Goal: Check status: Check status

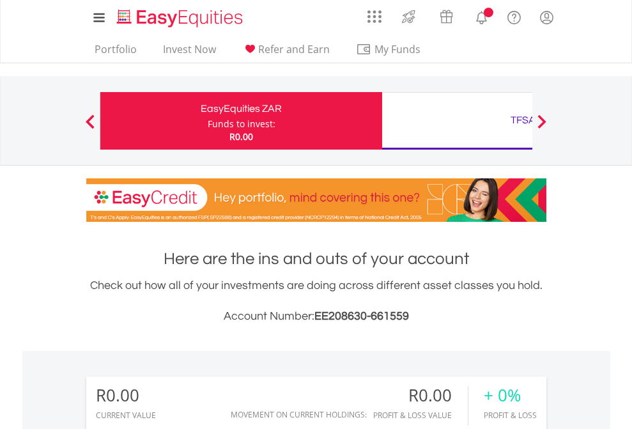
scroll to position [123, 201]
click at [208, 121] on div "Funds to invest:" at bounding box center [242, 124] width 68 height 13
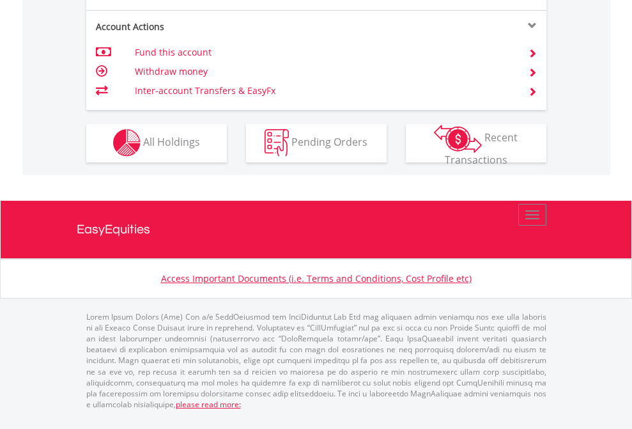
scroll to position [1090, 0]
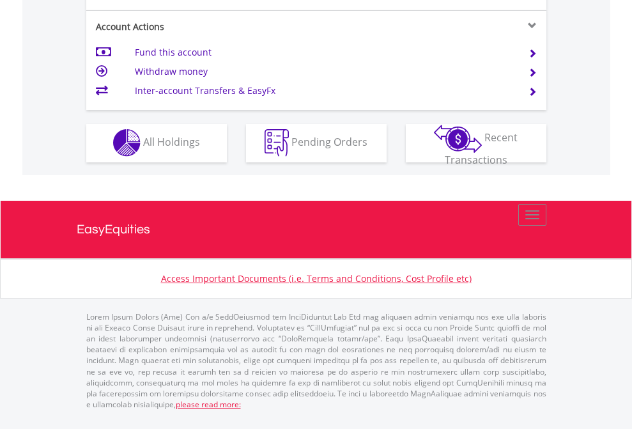
scroll to position [1196, 0]
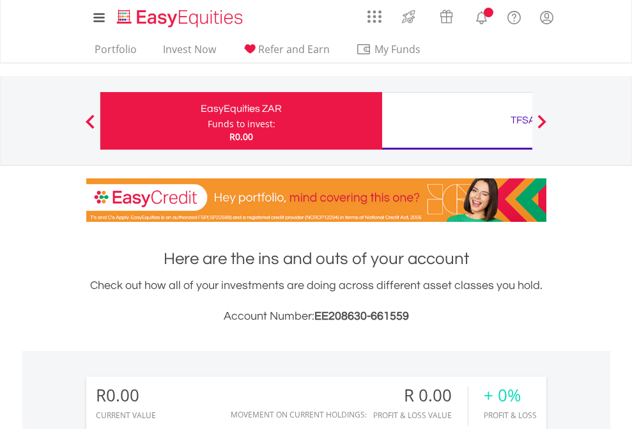
scroll to position [123, 201]
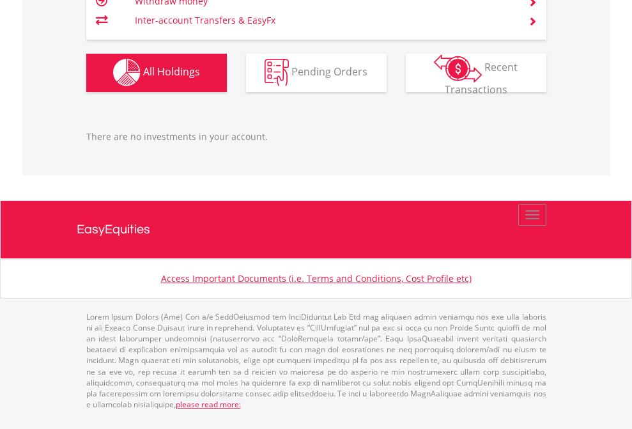
scroll to position [1266, 0]
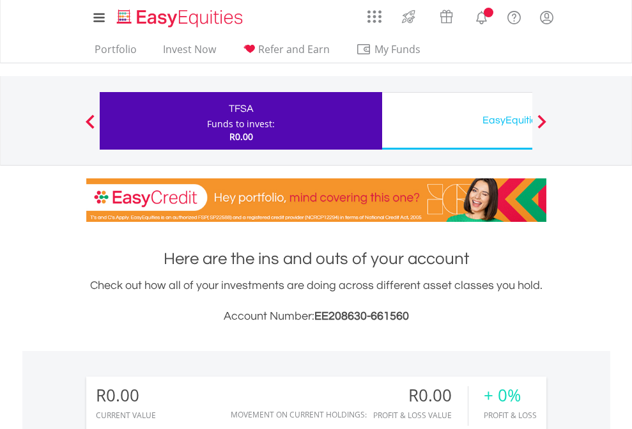
scroll to position [123, 201]
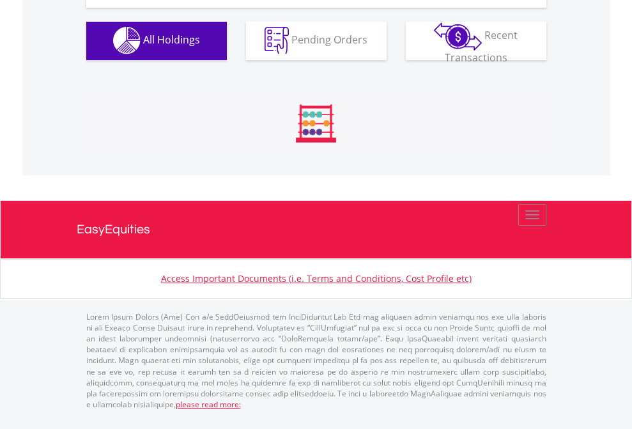
scroll to position [1266, 0]
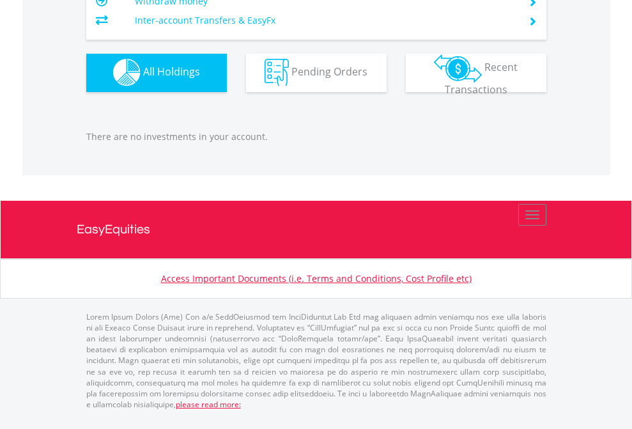
scroll to position [123, 201]
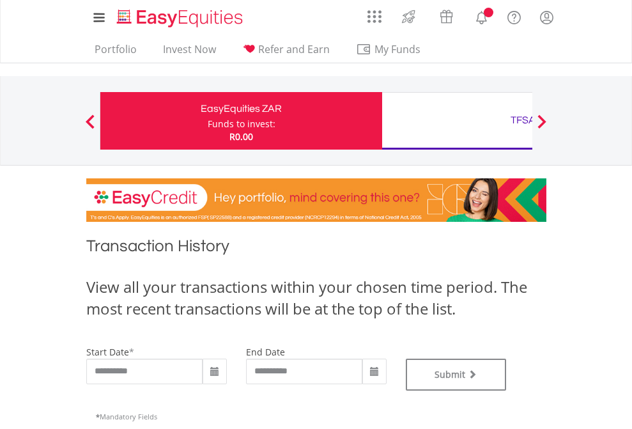
type input "**********"
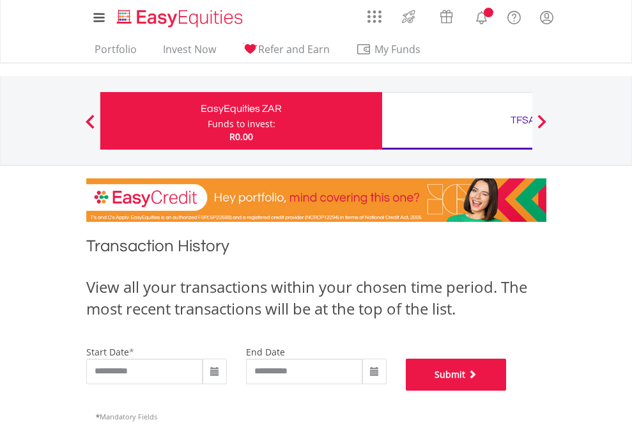
click at [507, 391] on button "Submit" at bounding box center [456, 375] width 101 height 32
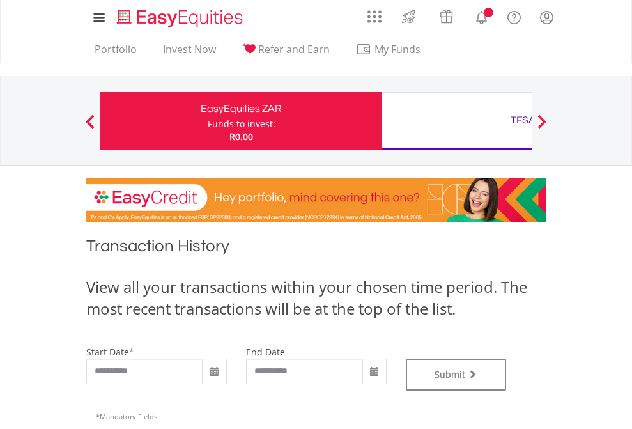
click at [457, 121] on div "TFSA" at bounding box center [523, 120] width 267 height 18
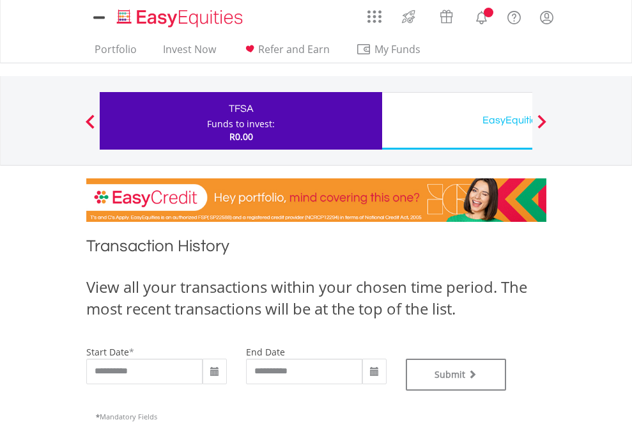
type input "**********"
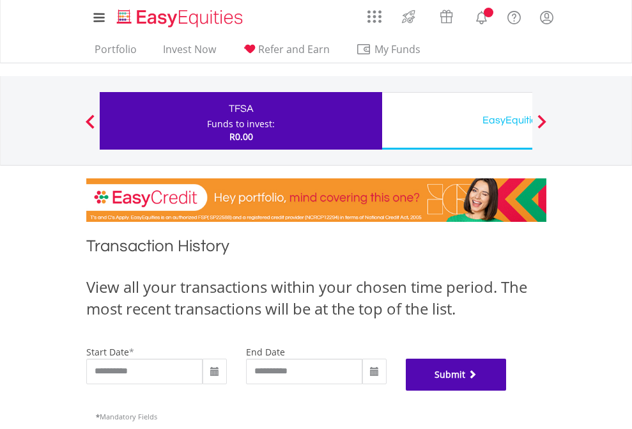
click at [507, 391] on button "Submit" at bounding box center [456, 375] width 101 height 32
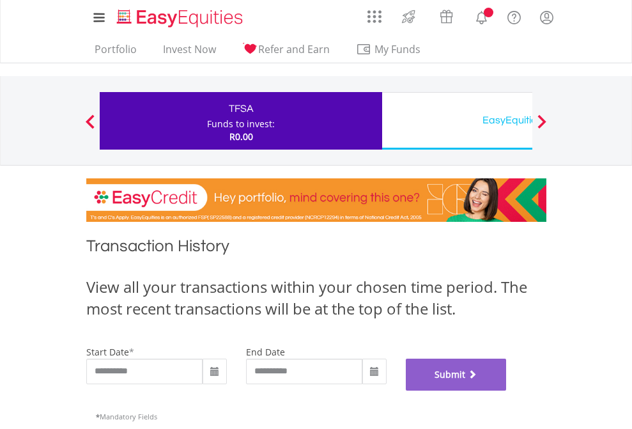
scroll to position [519, 0]
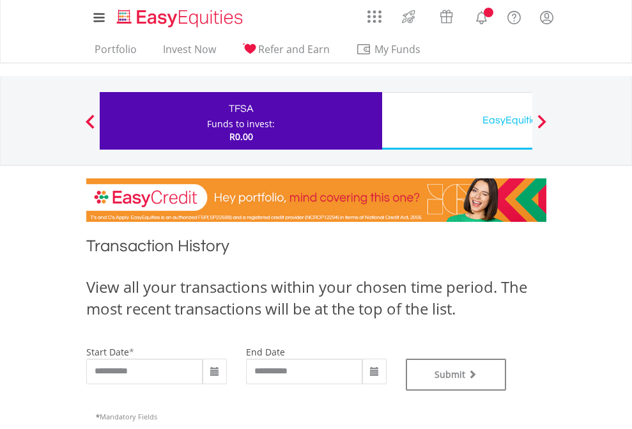
click at [457, 121] on div "EasyEquities USD" at bounding box center [523, 120] width 267 height 18
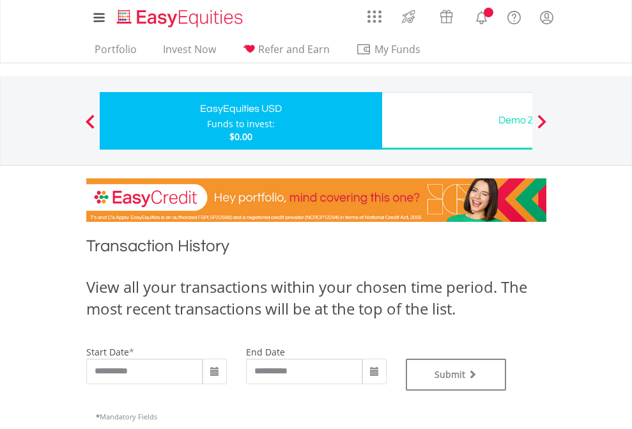
type input "**********"
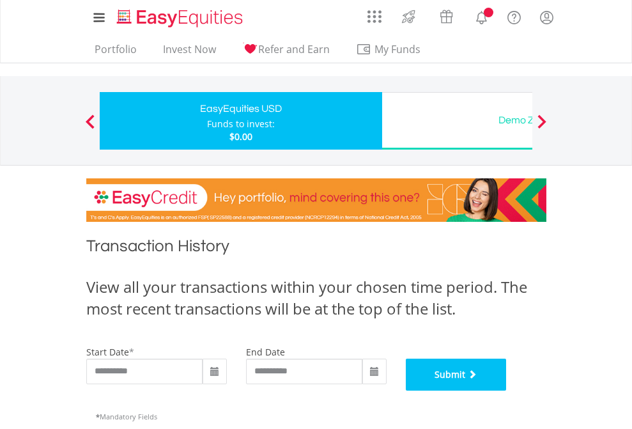
click at [507, 391] on button "Submit" at bounding box center [456, 375] width 101 height 32
